Goal: Book appointment/travel/reservation

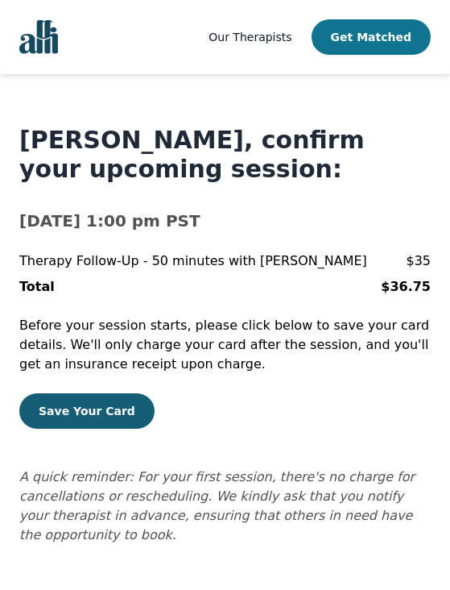
click at [359, 31] on button "Get Matched" at bounding box center [371, 36] width 119 height 35
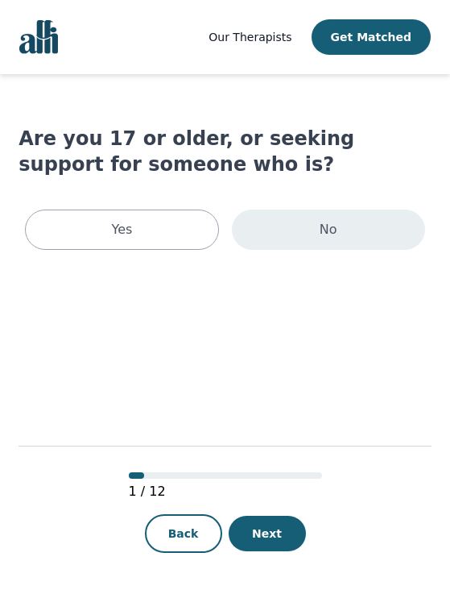
click at [305, 234] on div "No" at bounding box center [328, 230] width 193 height 40
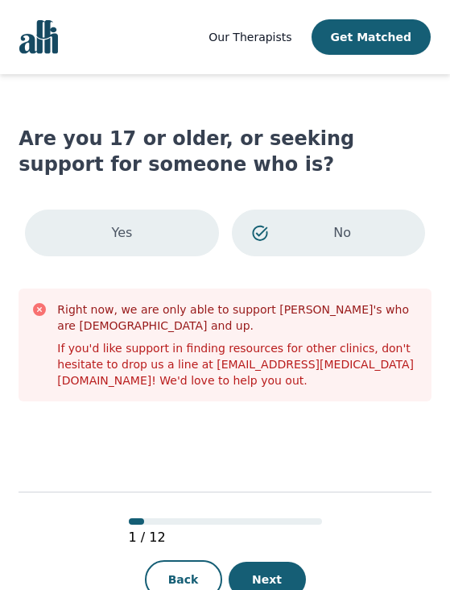
click at [130, 233] on p "Yes" at bounding box center [121, 232] width 21 height 19
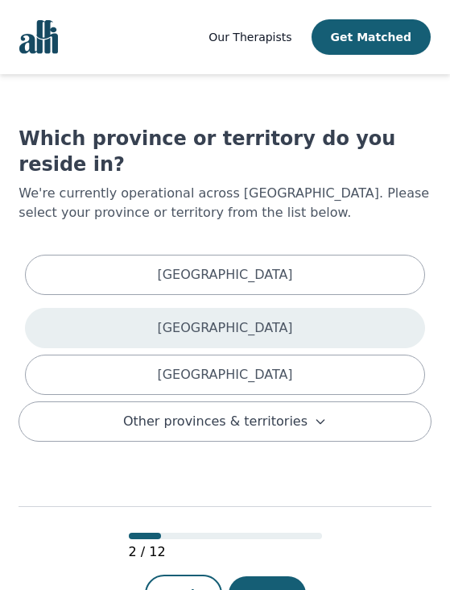
click at [250, 308] on div "[GEOGRAPHIC_DATA]" at bounding box center [225, 328] width 400 height 40
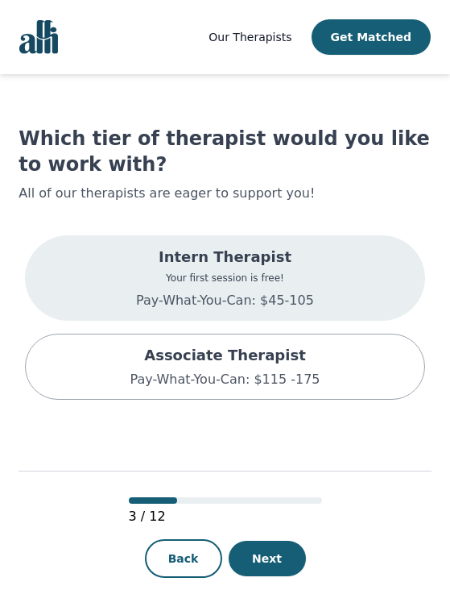
click at [320, 287] on div "Intern Therapist Your first session is free! Pay-What-You-Can: $45-105" at bounding box center [225, 277] width 400 height 85
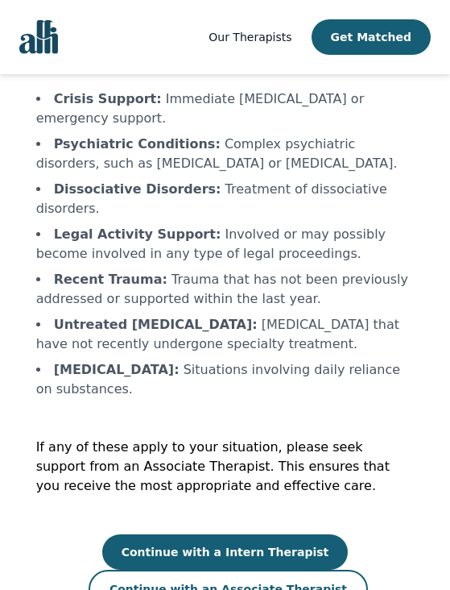
scroll to position [155, 0]
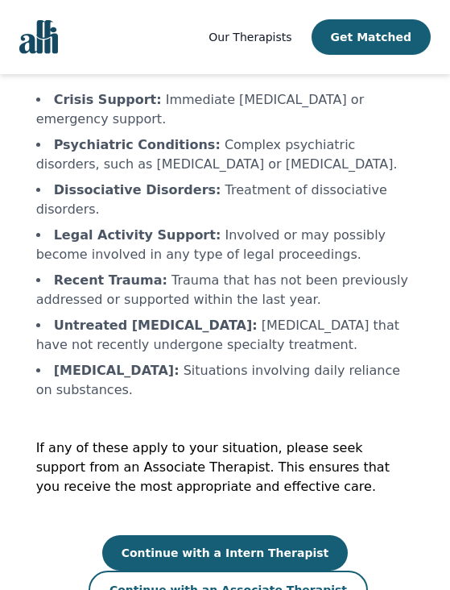
click at [255, 510] on div "Please Review: Intern Therapist Scope Limitations Our Intern Therapists are hig…" at bounding box center [225, 293] width 379 height 632
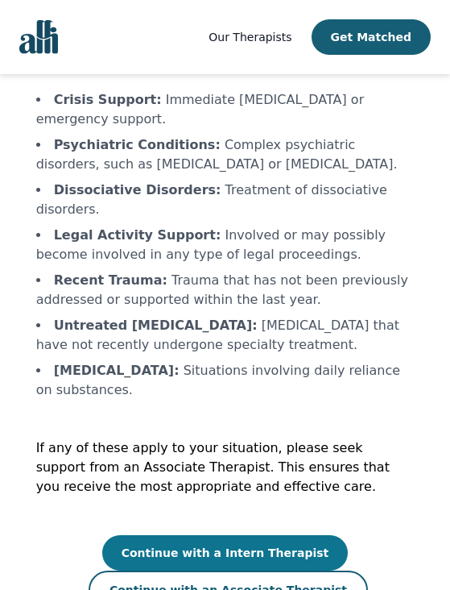
click at [253, 535] on button "Continue with a Intern Therapist" at bounding box center [225, 552] width 247 height 35
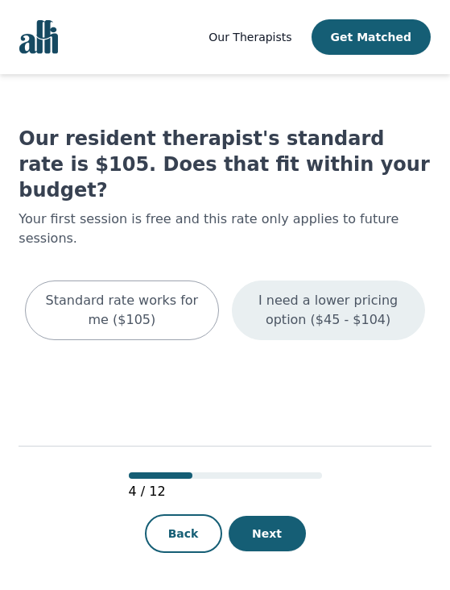
click at [292, 291] on p "I need a lower pricing option ($45 - $104)" at bounding box center [328, 310] width 153 height 39
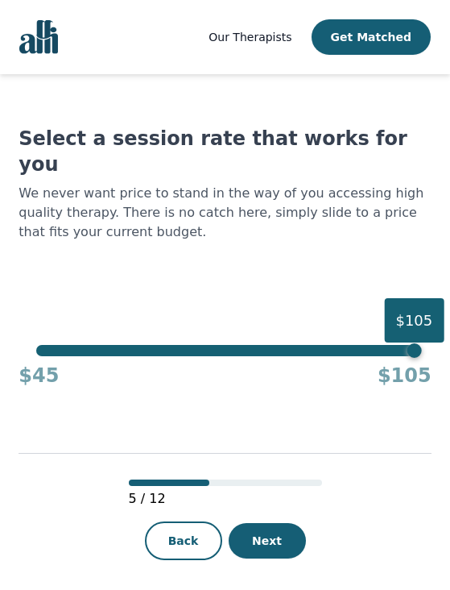
click at [279, 554] on div "5 / 12 Back Next" at bounding box center [225, 493] width 413 height 210
click at [280, 535] on button "Next" at bounding box center [267, 540] width 77 height 35
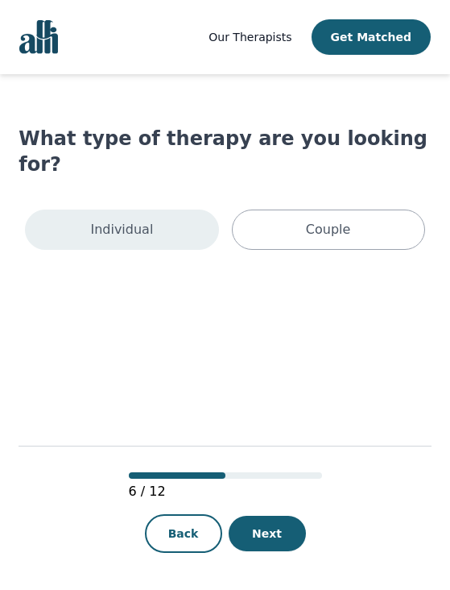
click at [168, 210] on div "Individual" at bounding box center [121, 230] width 193 height 40
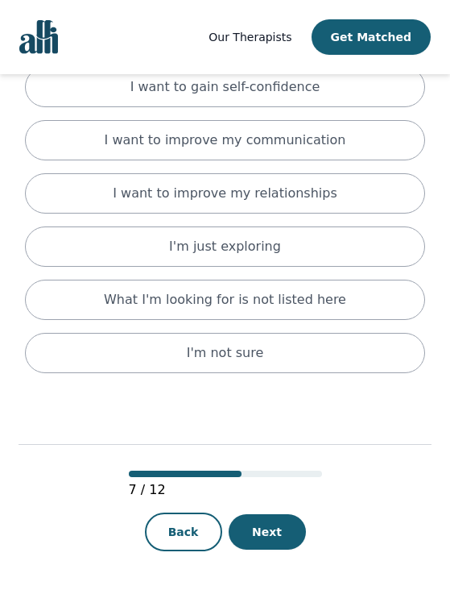
scroll to position [560, 0]
click at [260, 517] on button "Next" at bounding box center [267, 531] width 77 height 35
